Goal: Check status: Check status

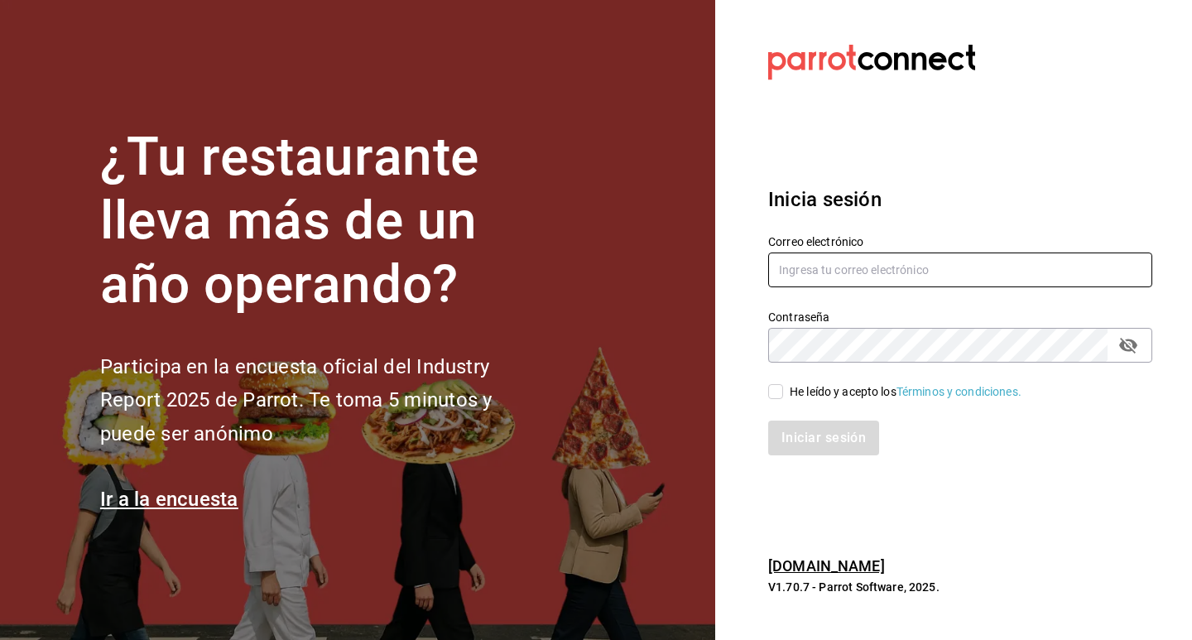
type input "[EMAIL_ADDRESS][DOMAIN_NAME]"
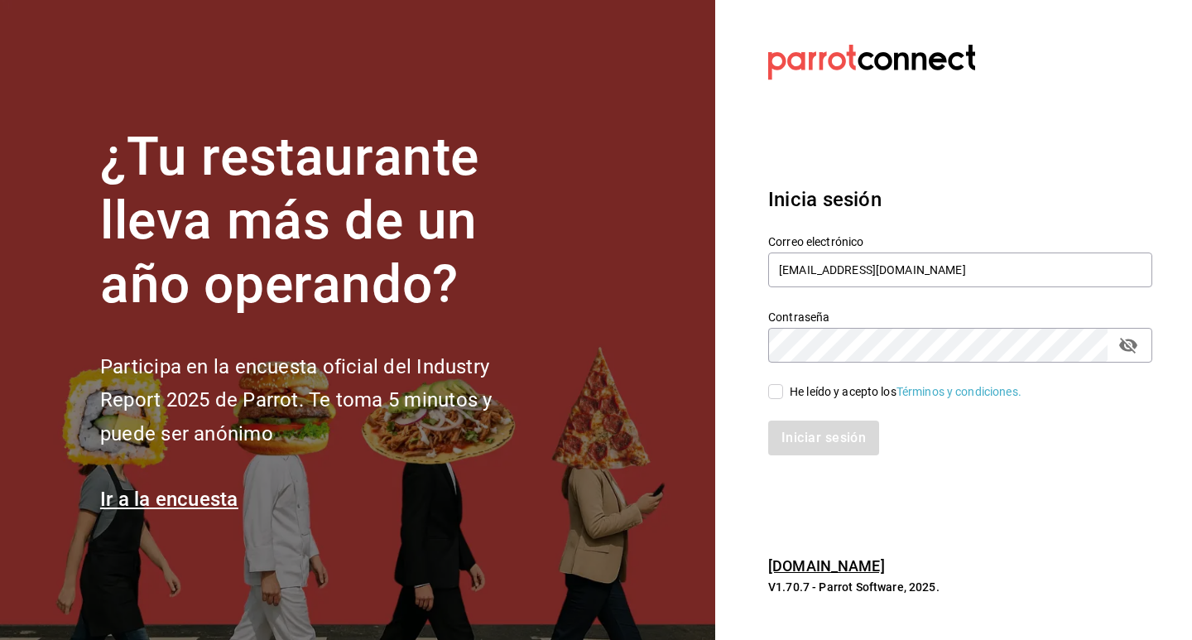
click at [778, 390] on input "He leído y acepto los Términos y condiciones." at bounding box center [775, 391] width 15 height 15
checkbox input "true"
click at [804, 442] on button "Iniciar sesión" at bounding box center [824, 438] width 113 height 35
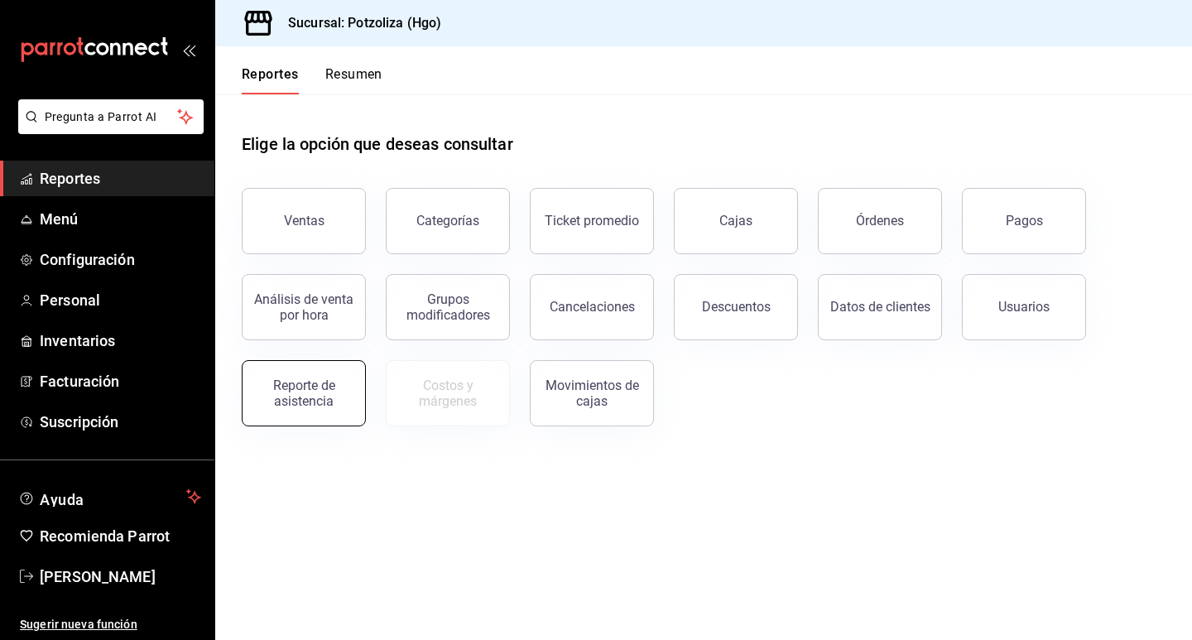
click at [325, 395] on div "Reporte de asistencia" at bounding box center [303, 393] width 103 height 31
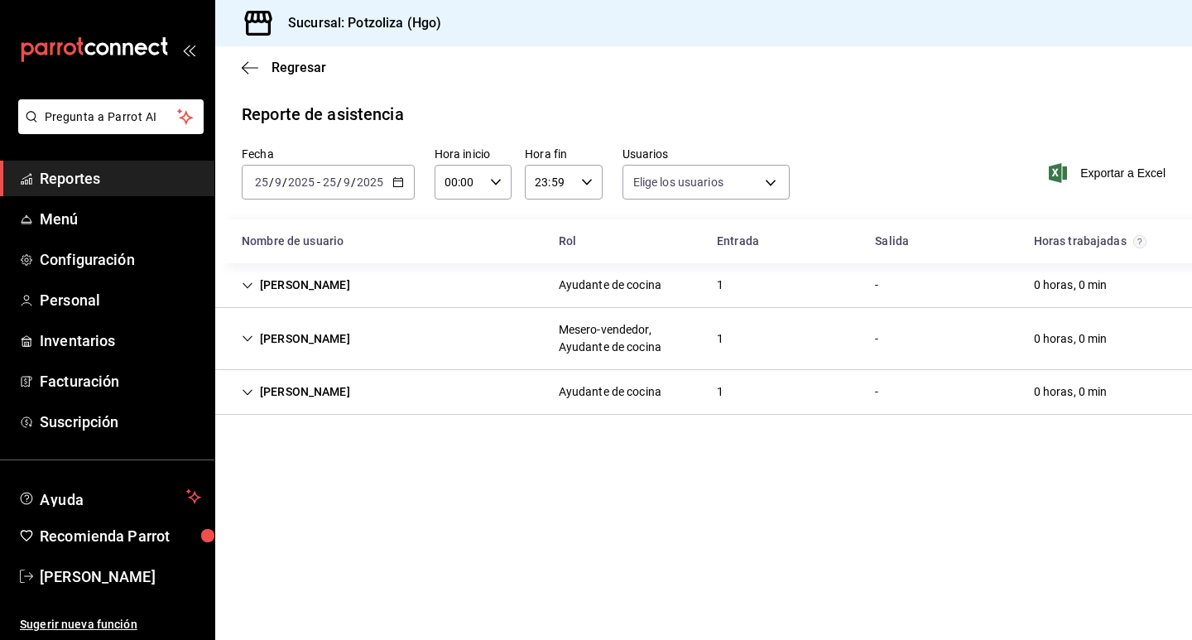
type input "2eb1ca2e-f20e-498e-958b-7cc517dcc04a,32342c36-6294-4cfc-9a60-e2ca69f57703,33c82…"
click at [399, 185] on icon "button" at bounding box center [398, 182] width 12 height 12
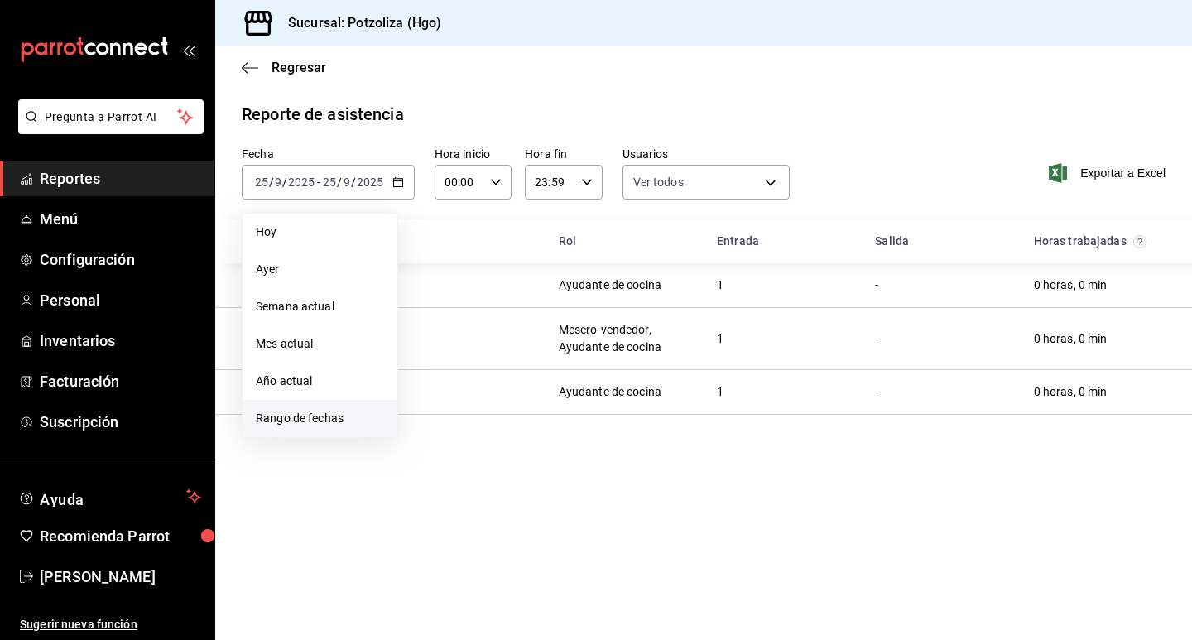
click at [326, 425] on span "Rango de fechas" at bounding box center [320, 418] width 128 height 17
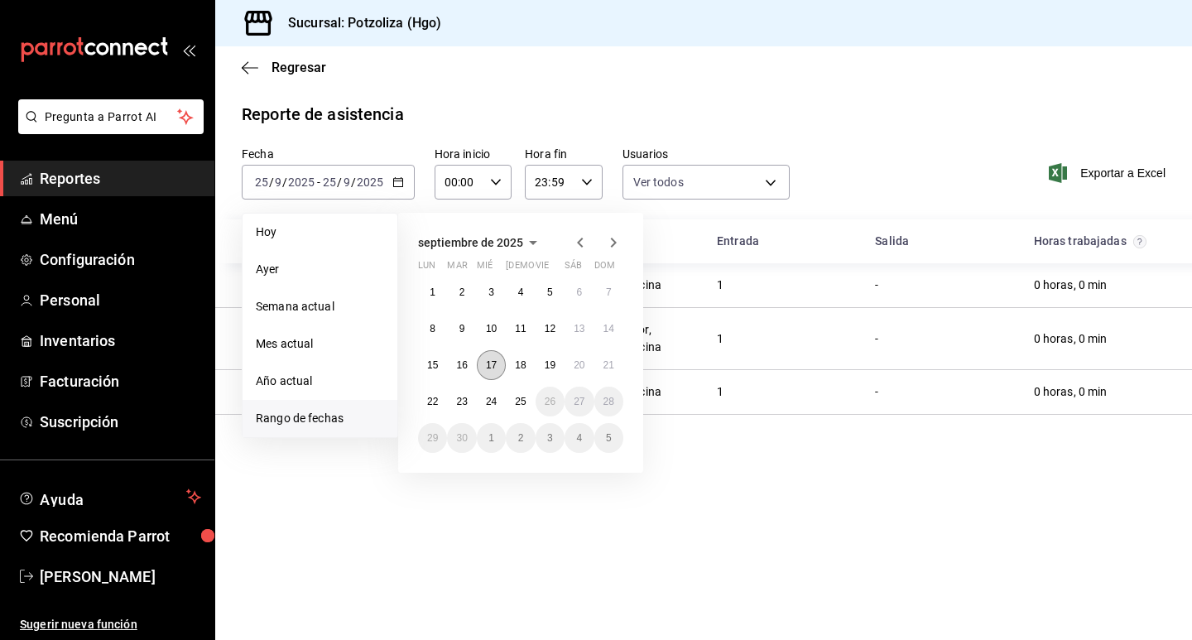
click at [497, 364] on abbr "17" at bounding box center [491, 365] width 11 height 12
click at [469, 401] on button "23" at bounding box center [461, 402] width 29 height 30
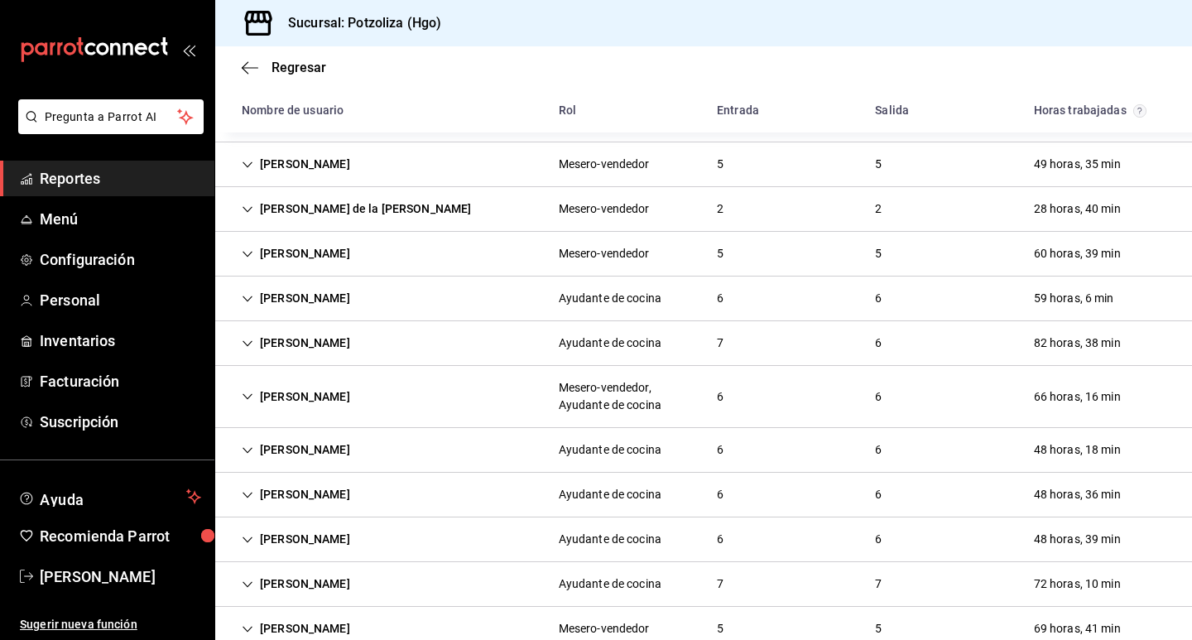
scroll to position [248, 0]
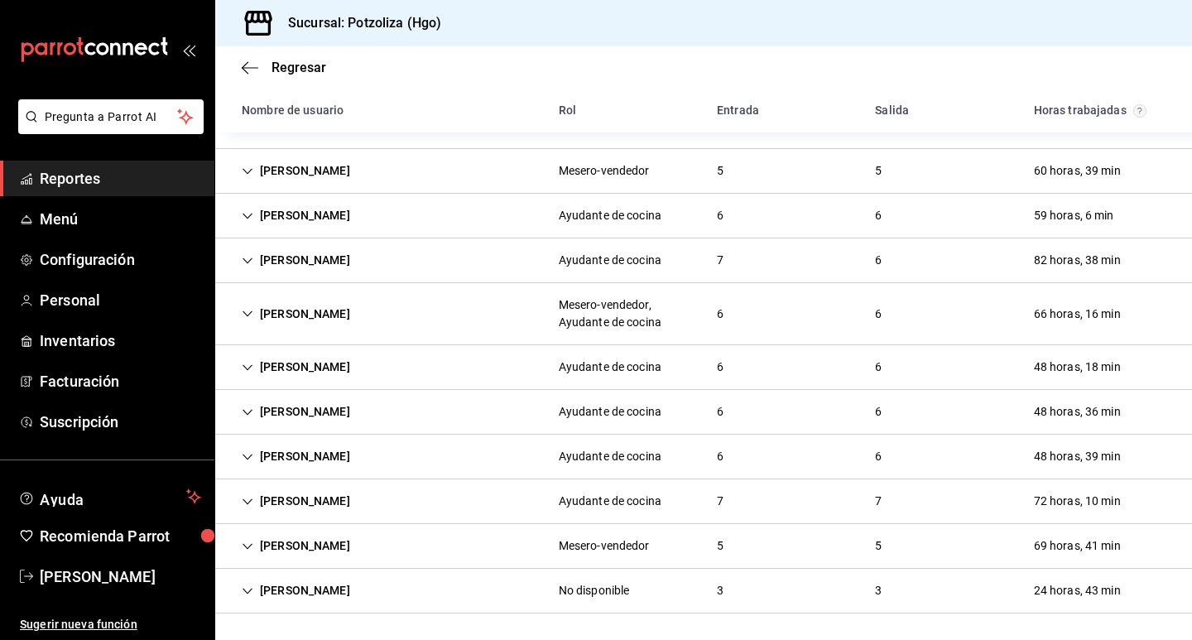
click at [269, 546] on div "[PERSON_NAME]" at bounding box center [295, 546] width 135 height 31
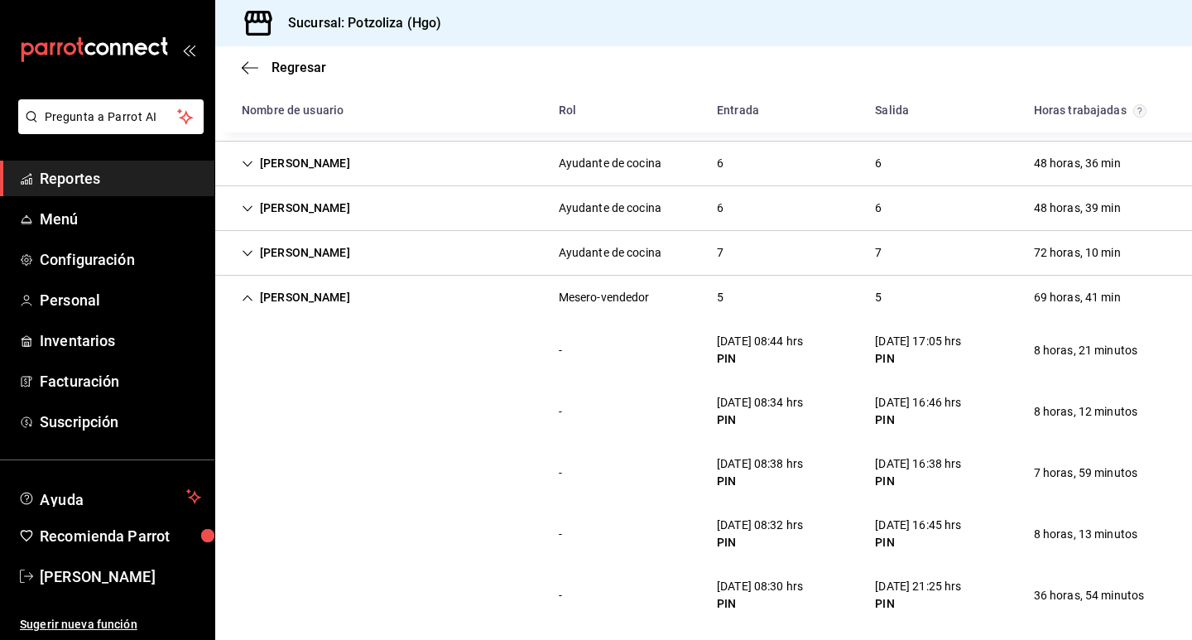
scroll to position [554, 0]
